Goal: Task Accomplishment & Management: Manage account settings

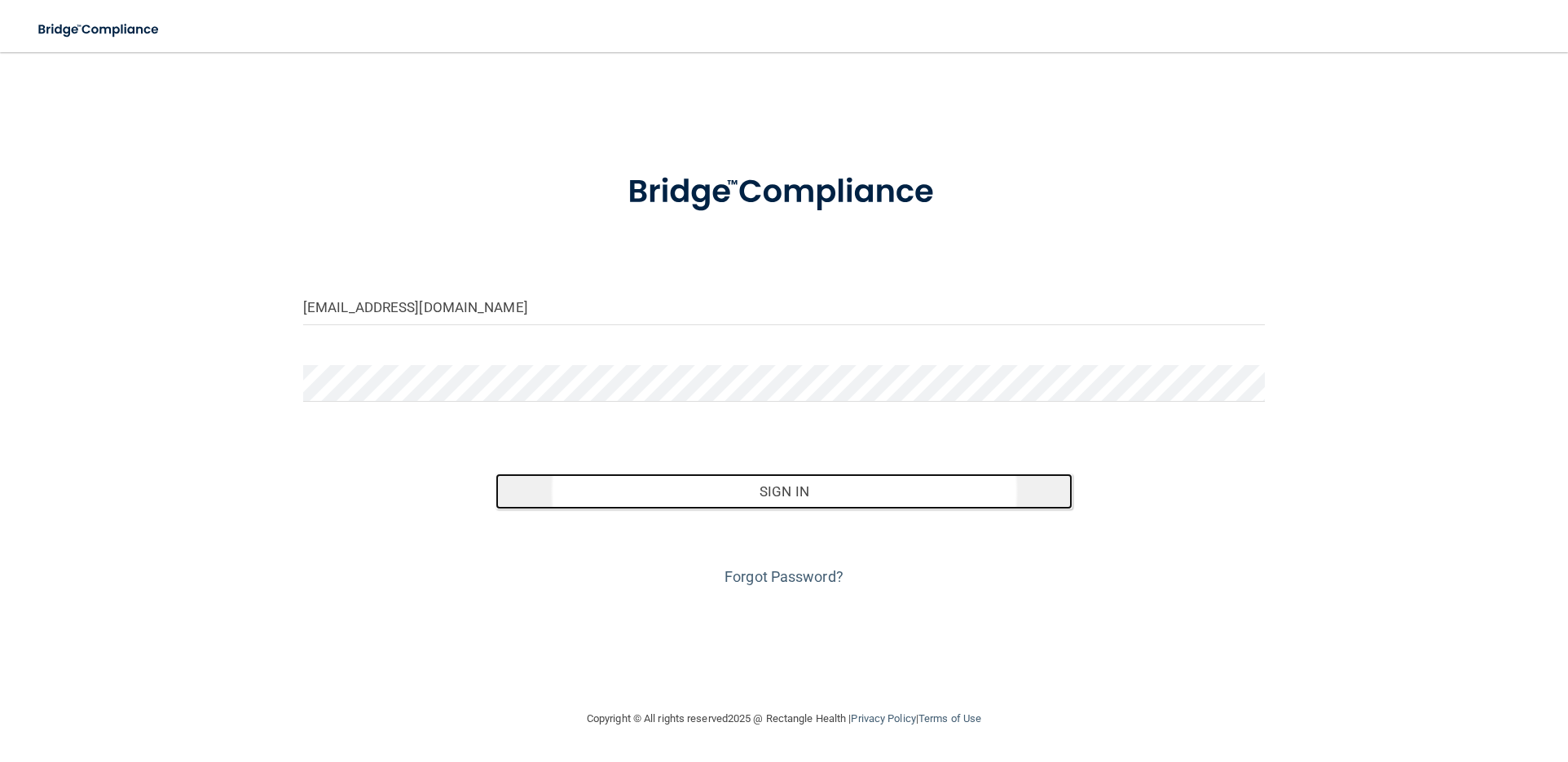
click at [780, 496] on button "Sign In" at bounding box center [784, 491] width 577 height 36
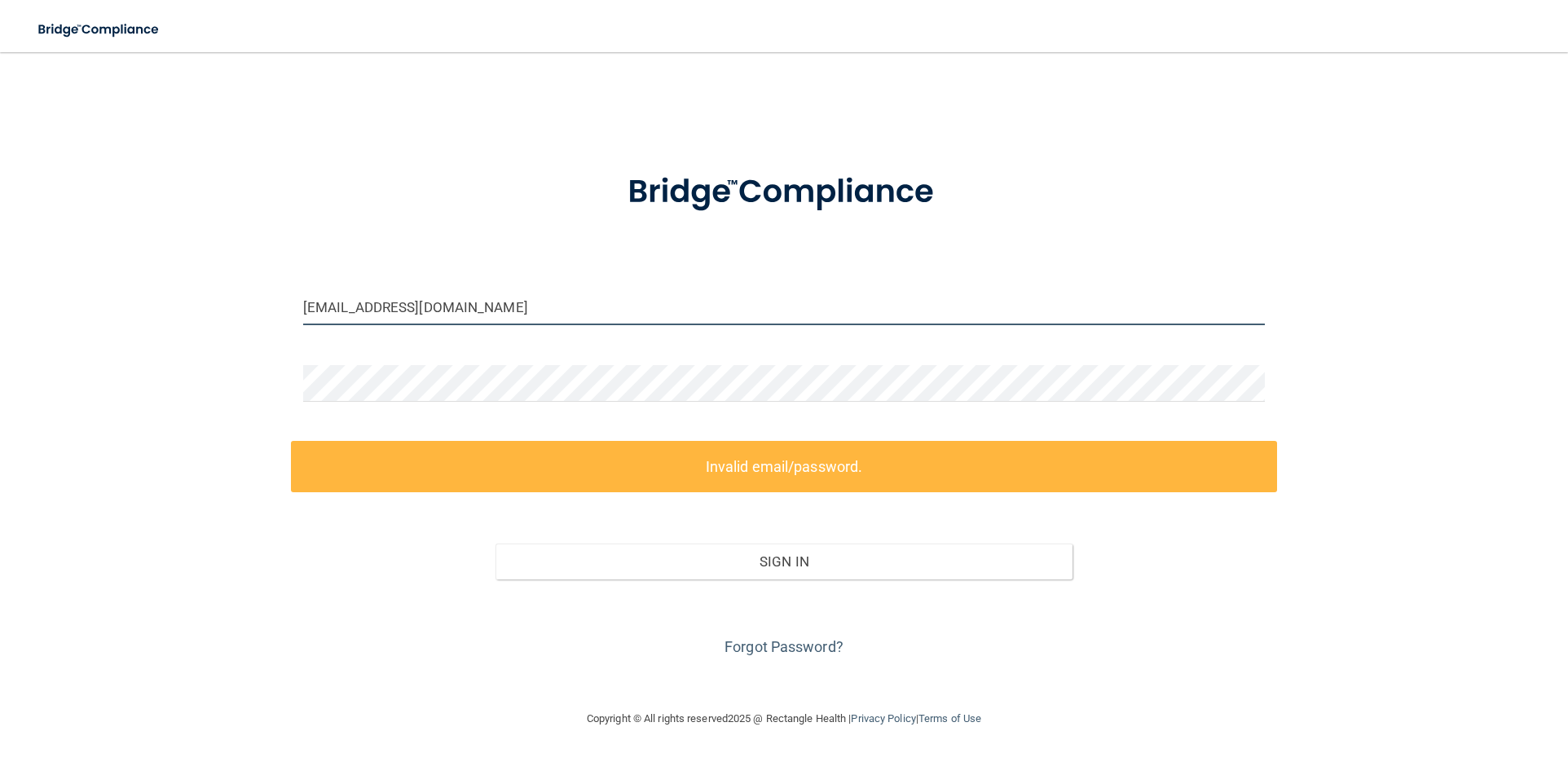
click at [504, 304] on input "[EMAIL_ADDRESS][DOMAIN_NAME]" at bounding box center [784, 306] width 962 height 36
click at [500, 301] on input "[EMAIL_ADDRESS][DOMAIN_NAME]" at bounding box center [784, 306] width 962 height 36
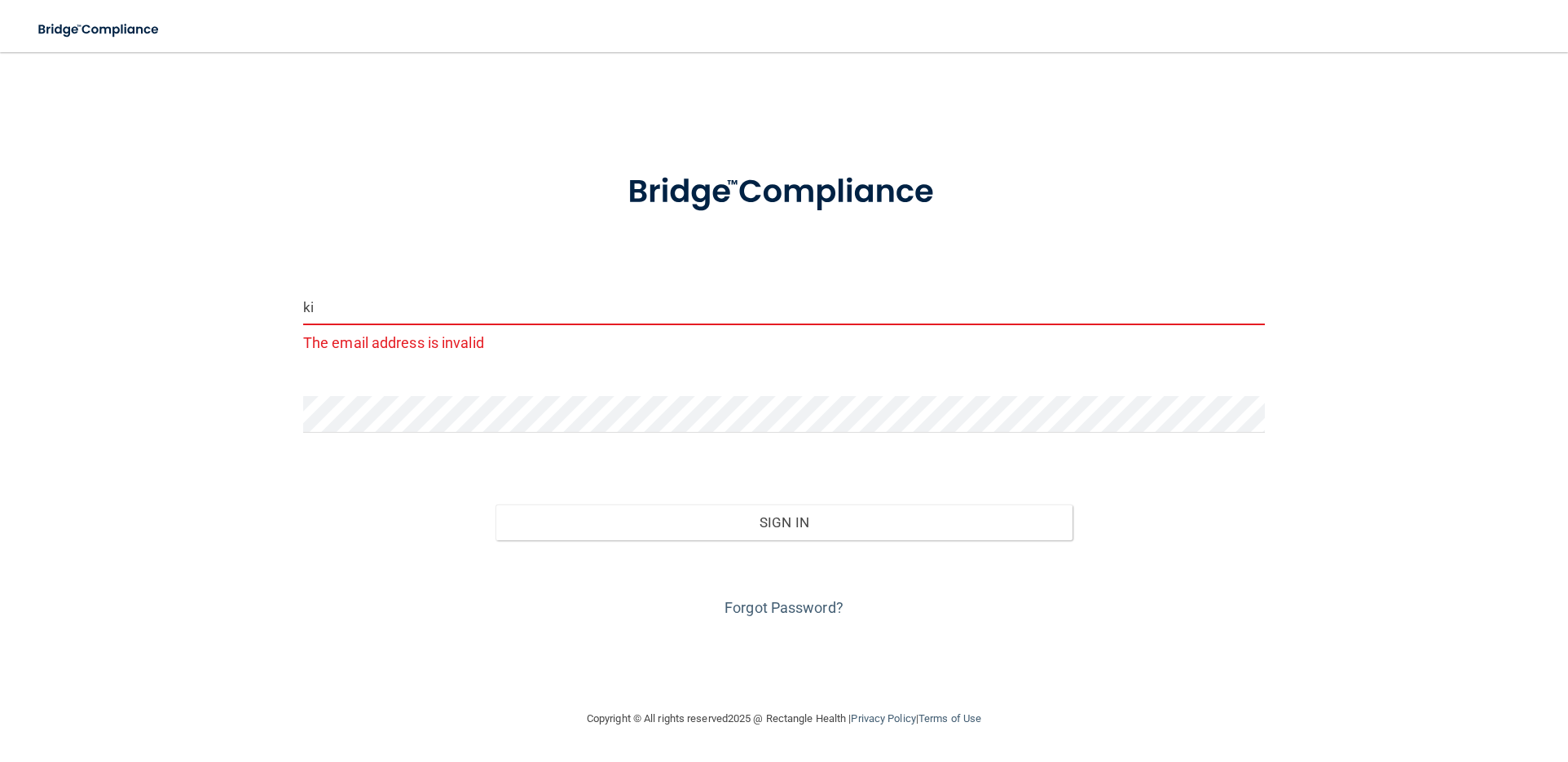
type input "k"
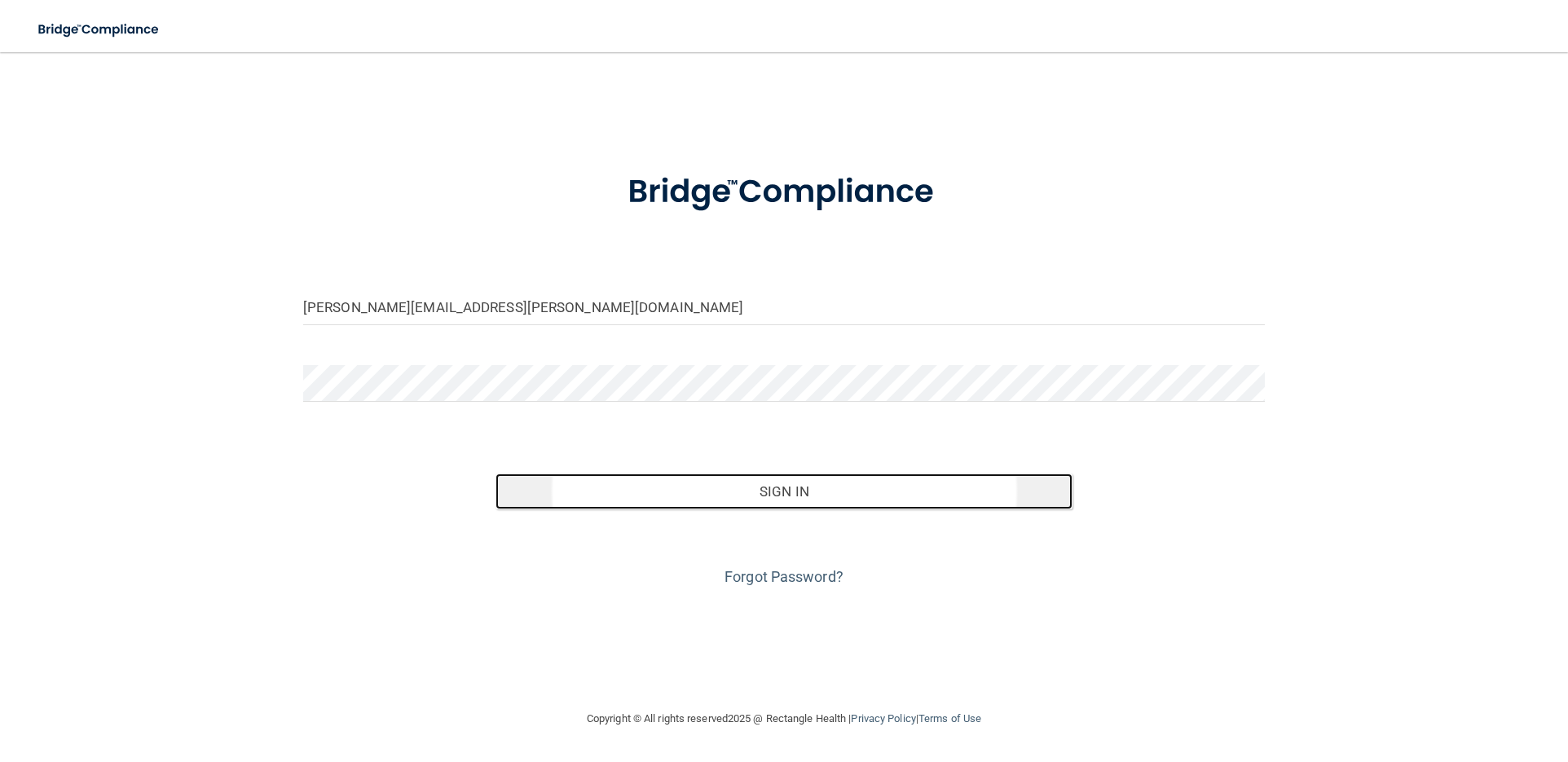
click at [731, 488] on button "Sign In" at bounding box center [784, 491] width 577 height 36
click at [743, 494] on button "Sign In" at bounding box center [784, 491] width 577 height 36
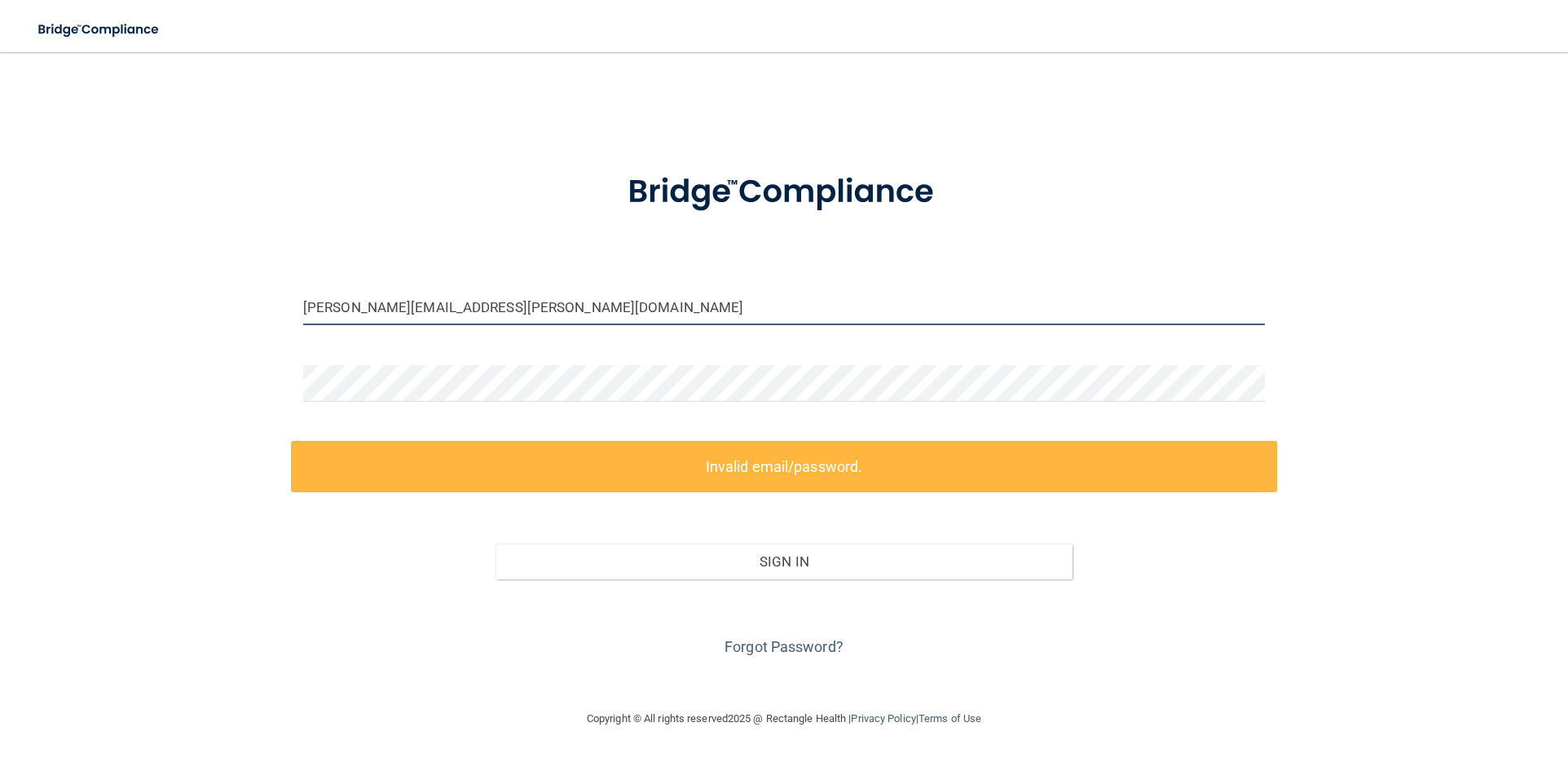
click at [566, 310] on input "[PERSON_NAME][EMAIL_ADDRESS][PERSON_NAME][DOMAIN_NAME]" at bounding box center [784, 306] width 962 height 36
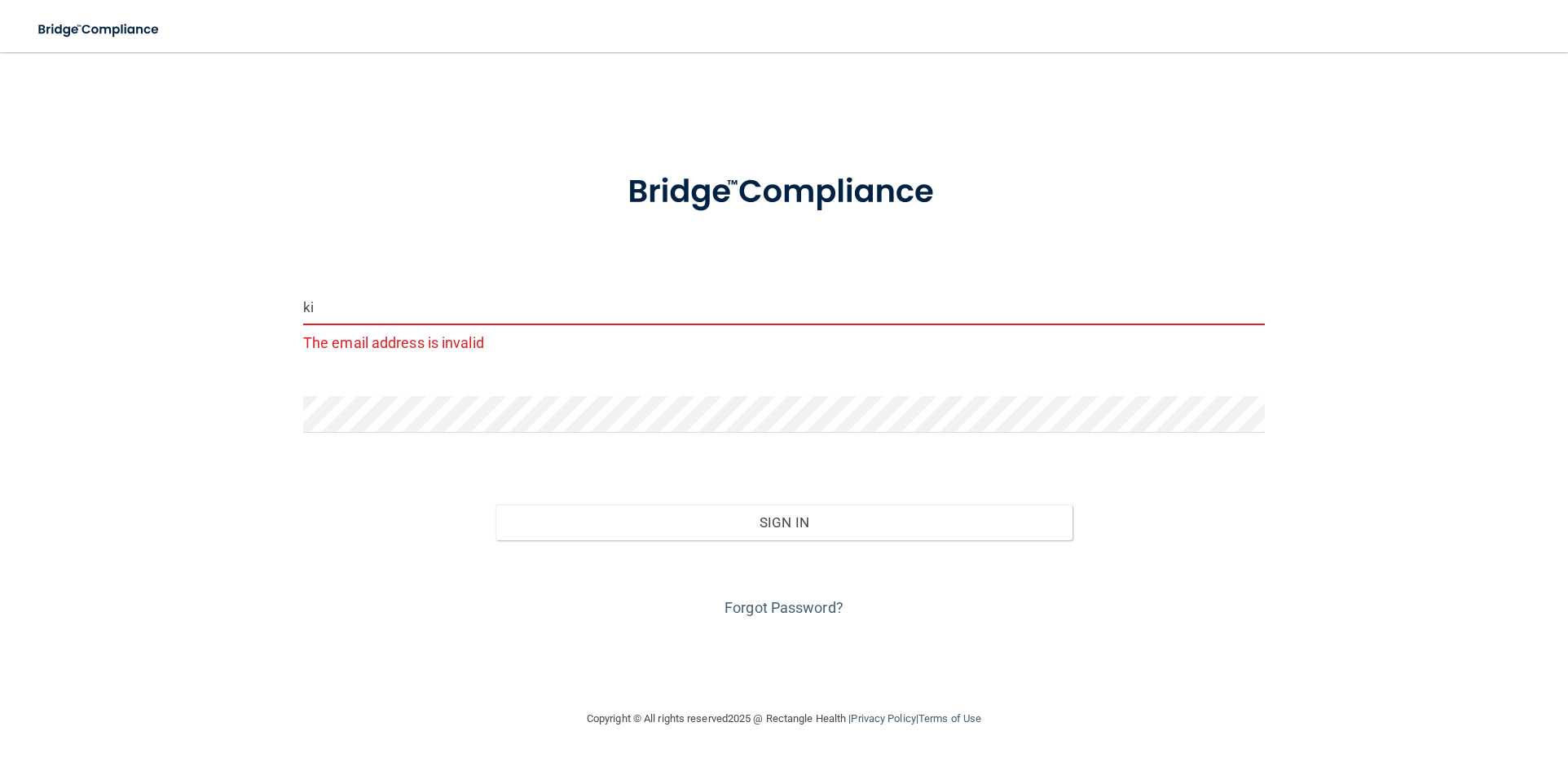
type input "k"
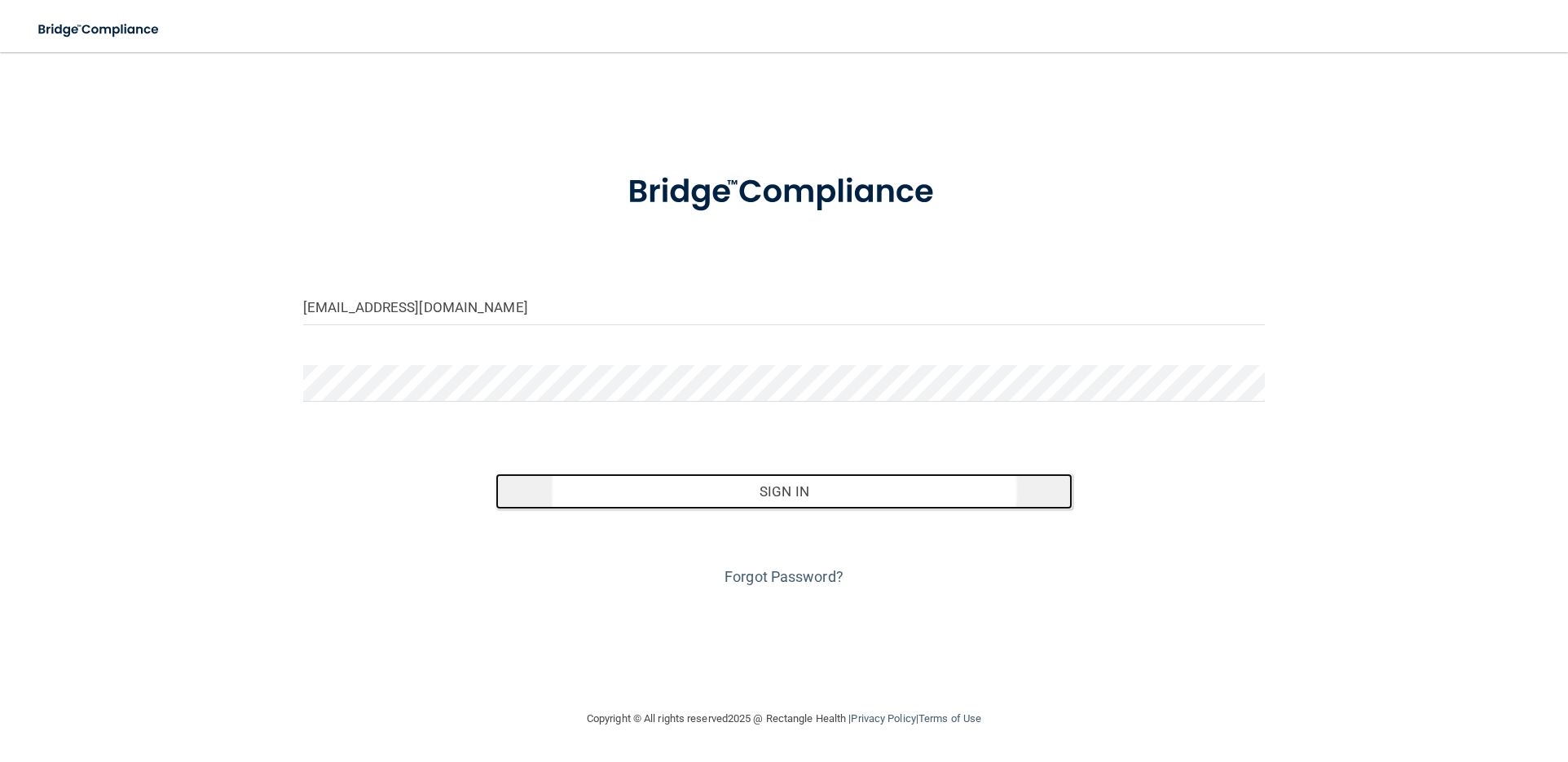
click at [711, 494] on button "Sign In" at bounding box center [784, 491] width 577 height 36
click at [688, 502] on button "Sign In" at bounding box center [784, 491] width 577 height 36
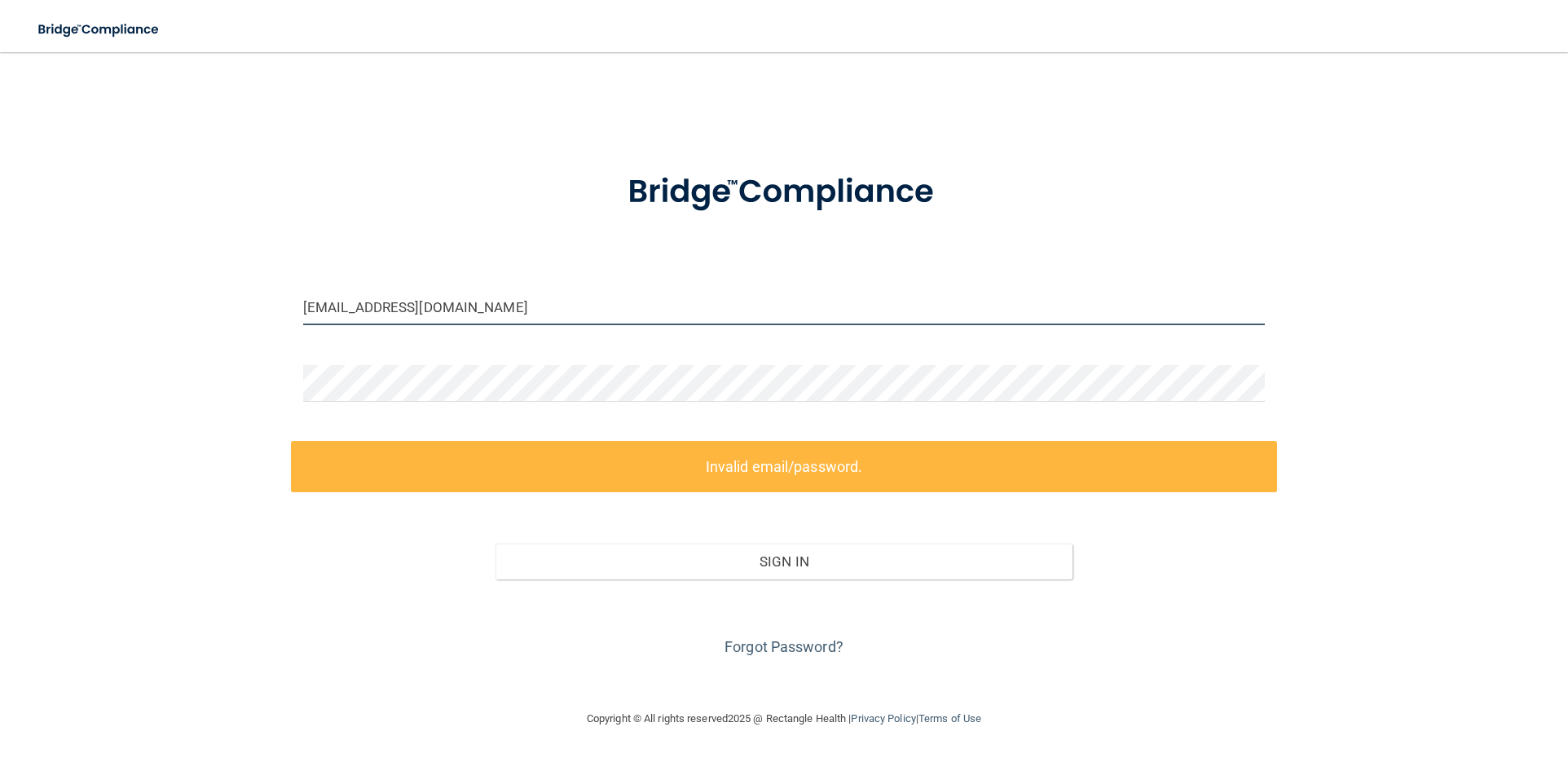
click at [503, 304] on input "[EMAIL_ADDRESS][DOMAIN_NAME]" at bounding box center [784, 306] width 962 height 36
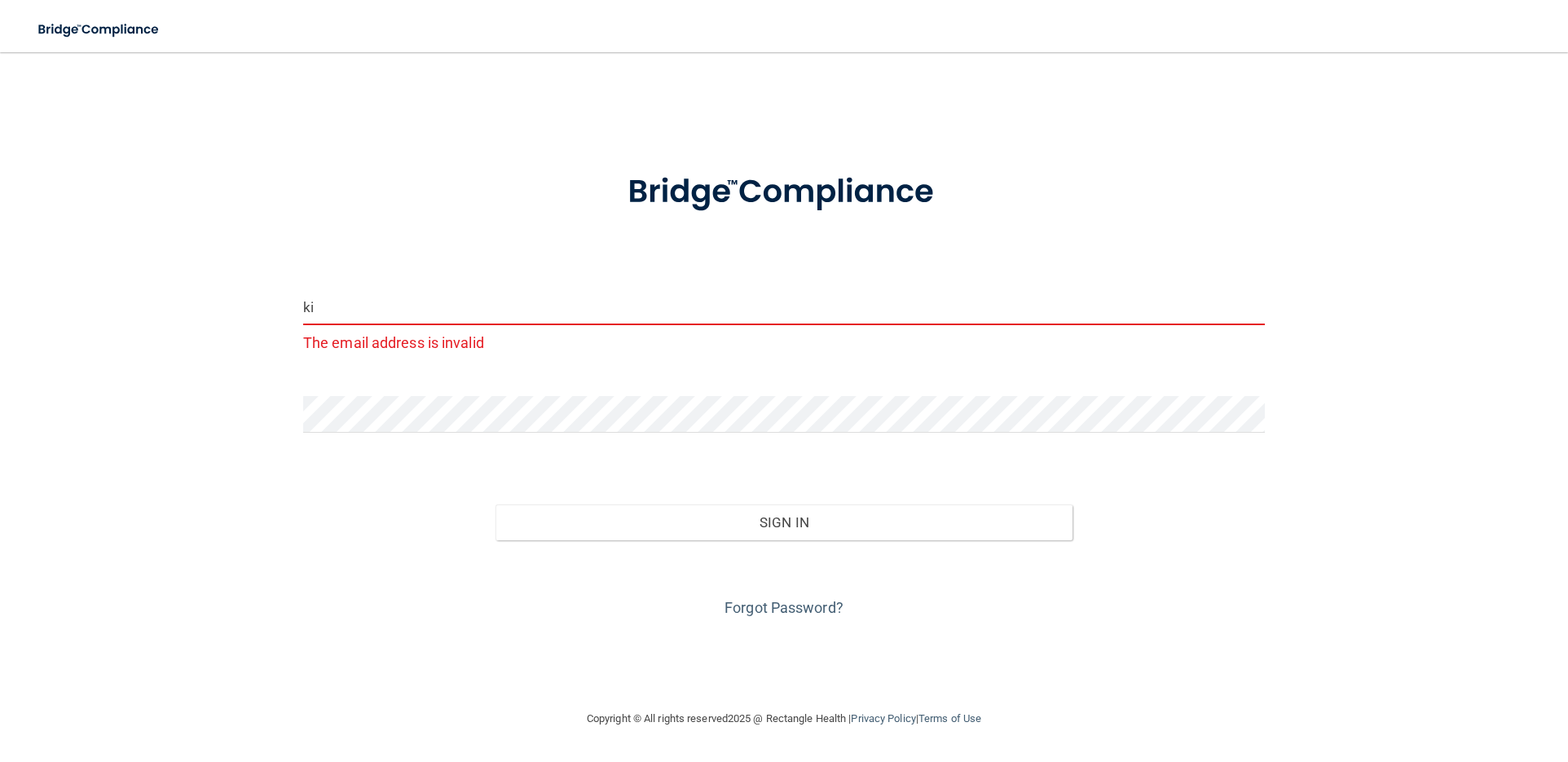
type input "k"
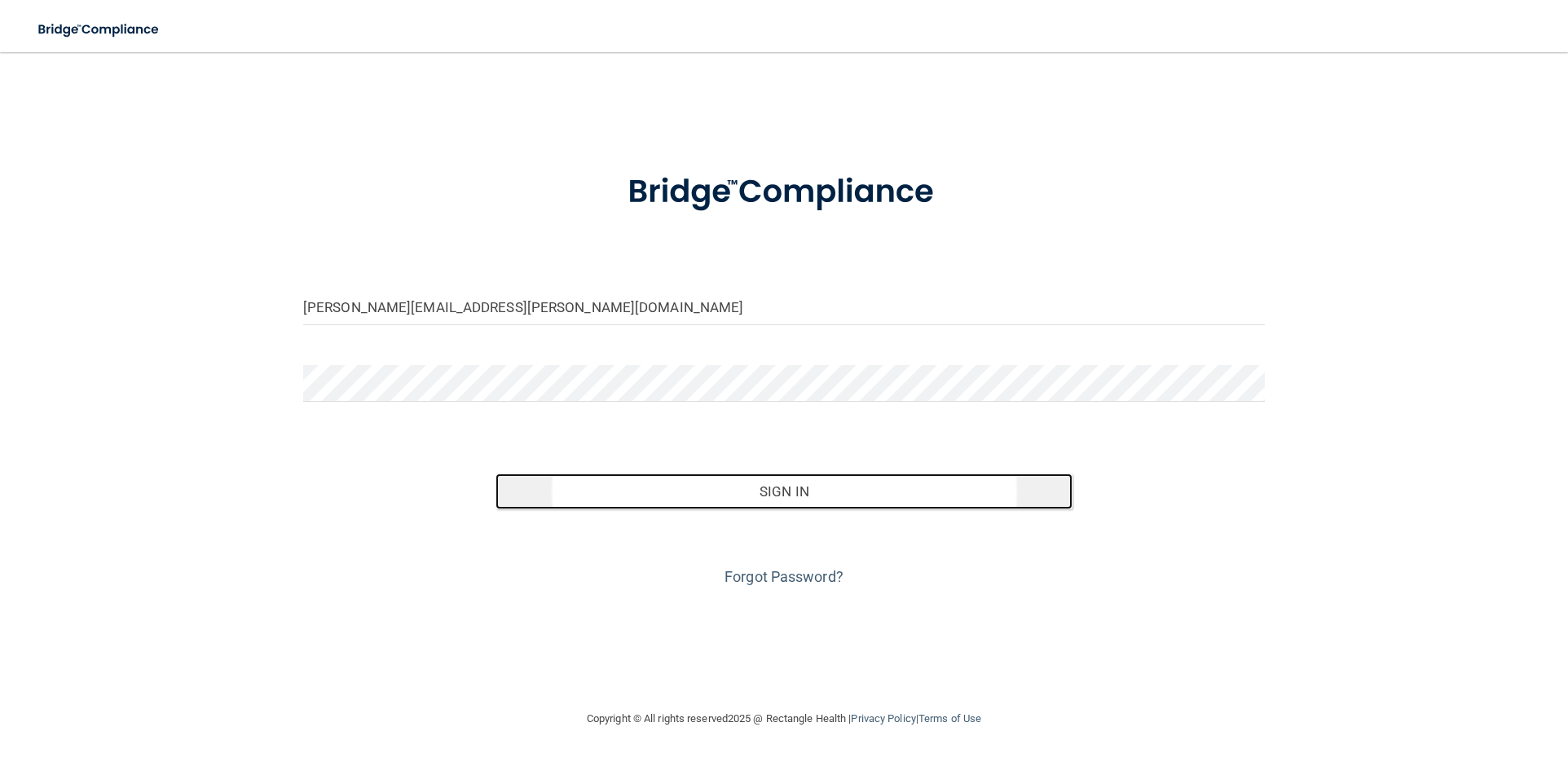
click at [646, 498] on button "Sign In" at bounding box center [784, 491] width 577 height 36
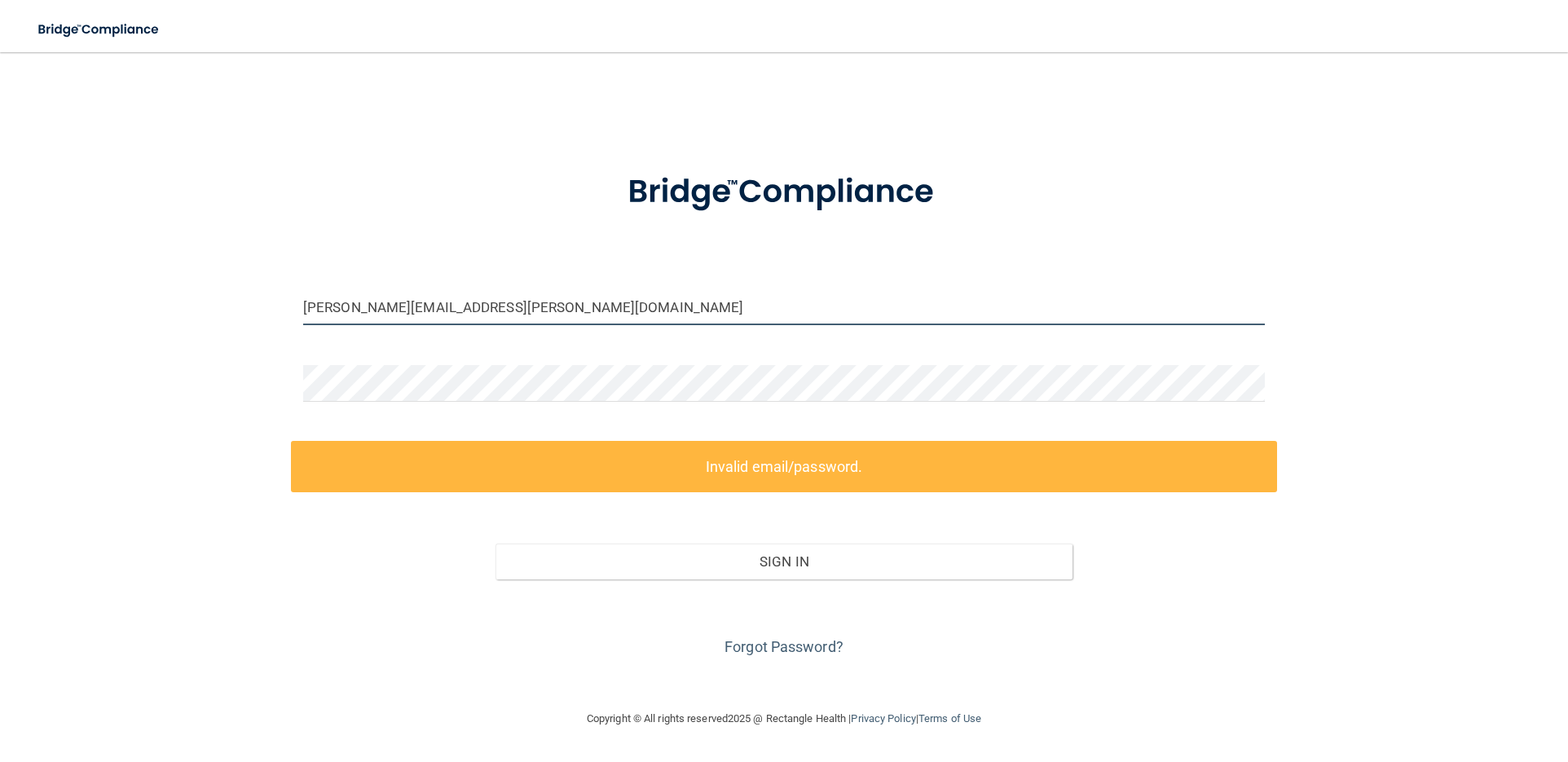
click at [560, 303] on input "[PERSON_NAME][EMAIL_ADDRESS][PERSON_NAME][DOMAIN_NAME]" at bounding box center [784, 306] width 962 height 36
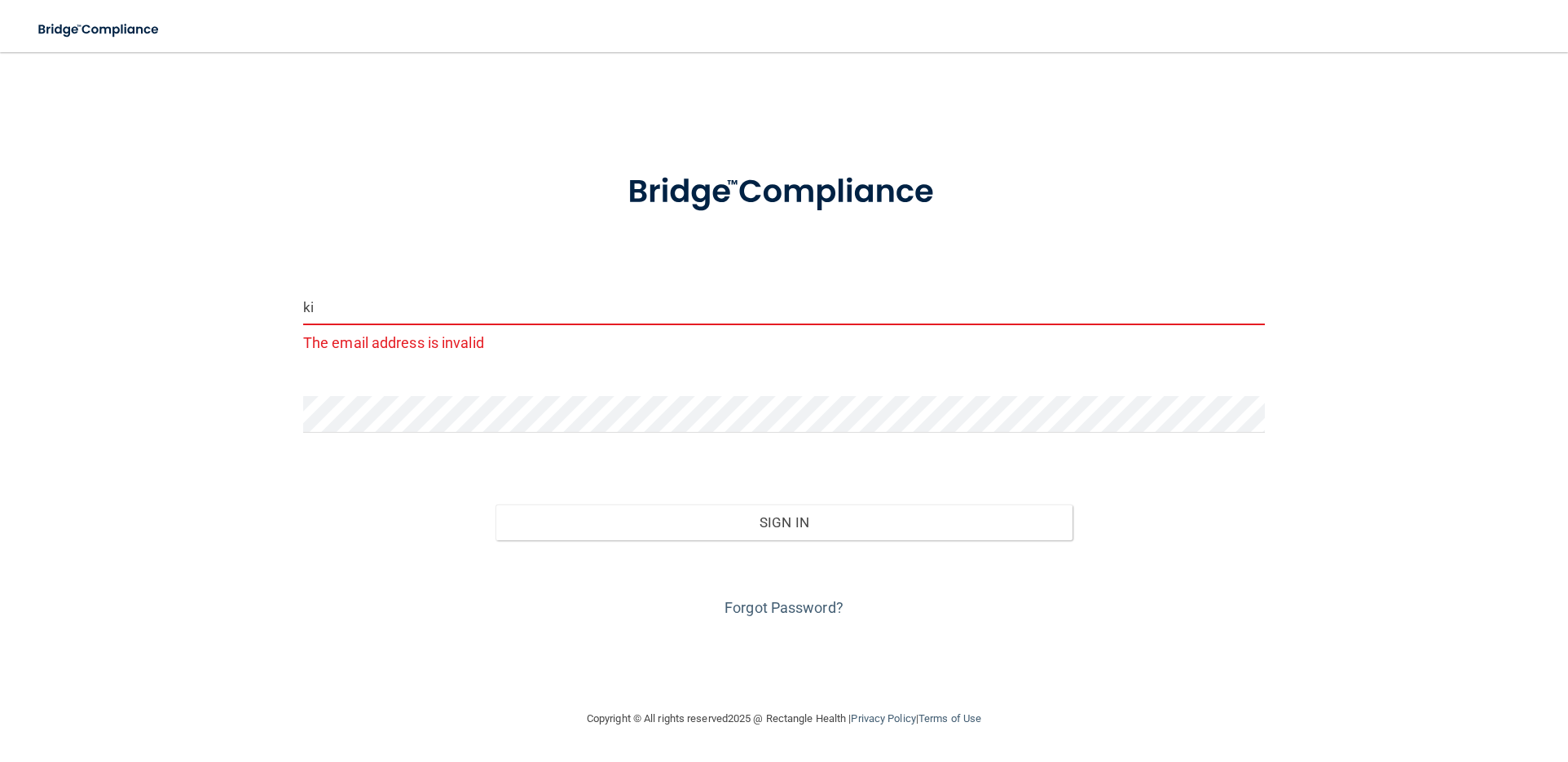
type input "k"
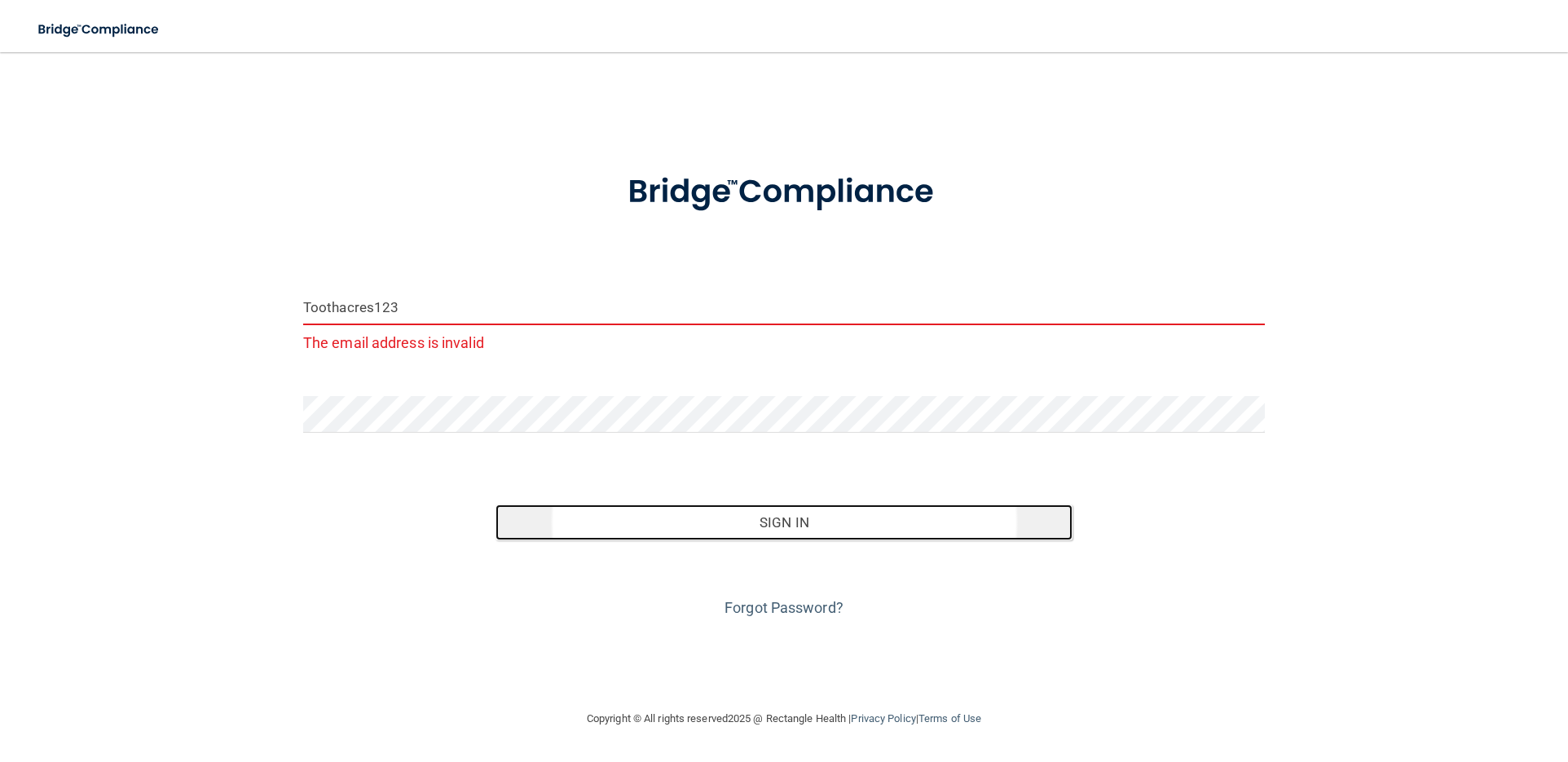
click at [723, 527] on button "Sign In" at bounding box center [784, 522] width 577 height 36
click at [730, 522] on button "Sign In" at bounding box center [784, 522] width 577 height 36
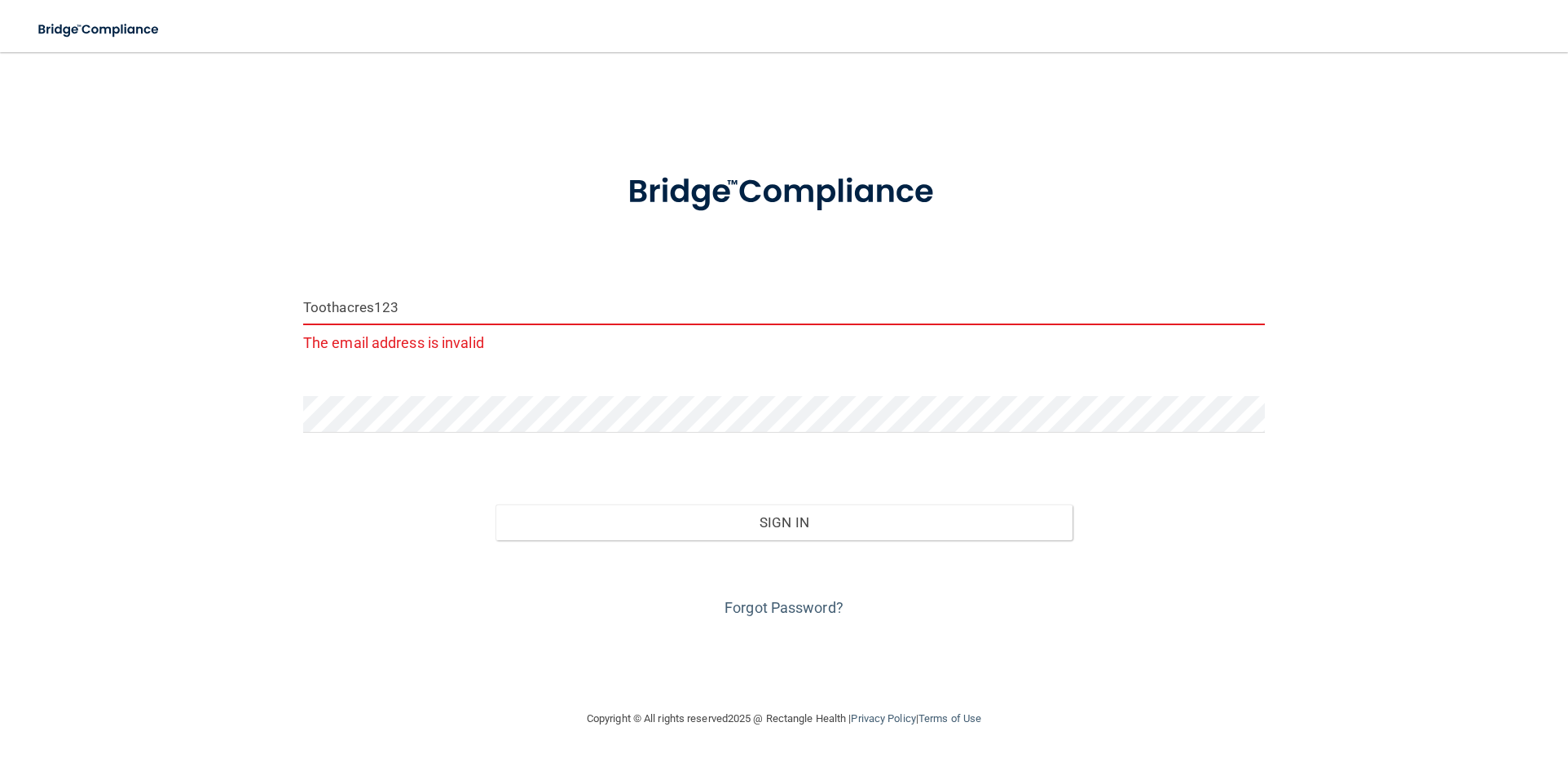
click at [413, 300] on input "Toothacres123" at bounding box center [784, 306] width 962 height 36
type input "T"
type input "[EMAIL_ADDRESS][DOMAIN_NAME]"
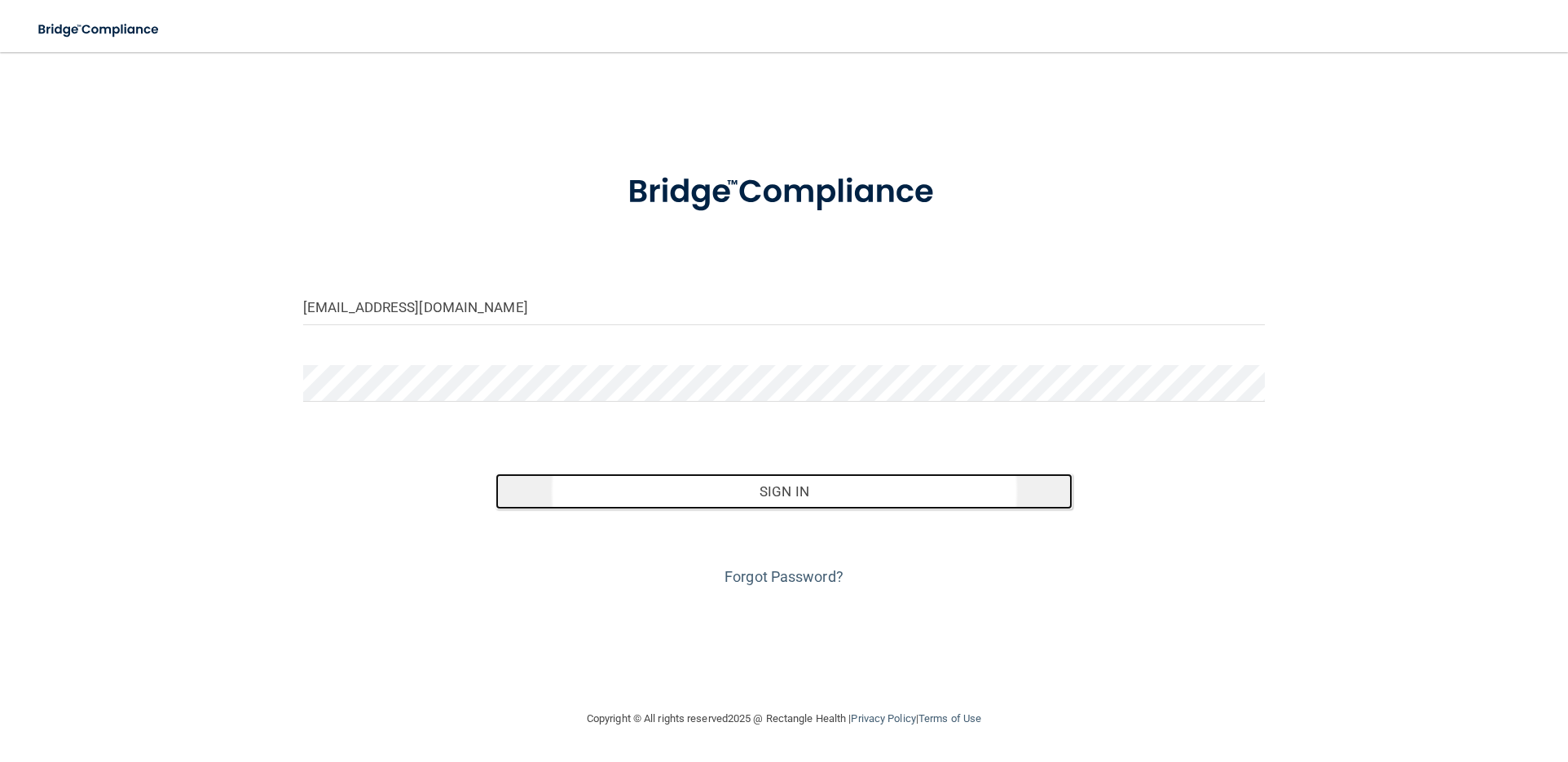
click at [730, 487] on button "Sign In" at bounding box center [784, 491] width 577 height 36
click at [658, 488] on button "Sign In" at bounding box center [784, 491] width 577 height 36
